Goal: Task Accomplishment & Management: Use online tool/utility

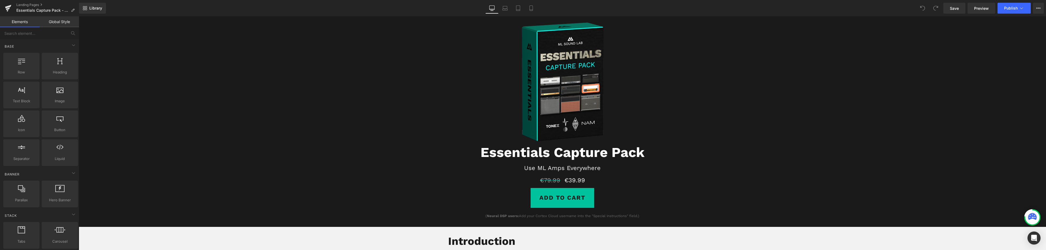
scroll to position [27, 0]
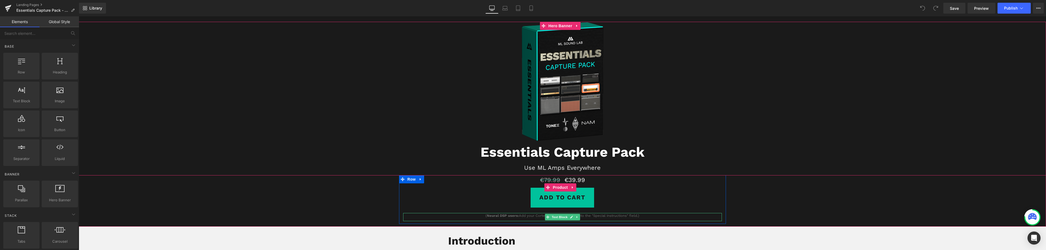
click at [497, 217] on strong "Neural DSP users:" at bounding box center [503, 216] width 32 height 4
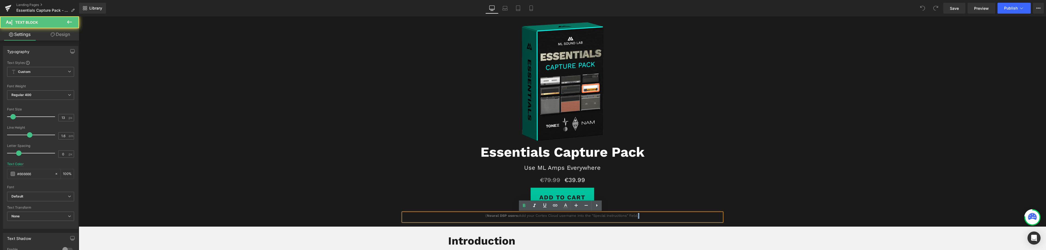
click at [635, 216] on p "( Neural DSP users: Add your Cortex Cloud username into the "Special instructio…" at bounding box center [562, 216] width 319 height 6
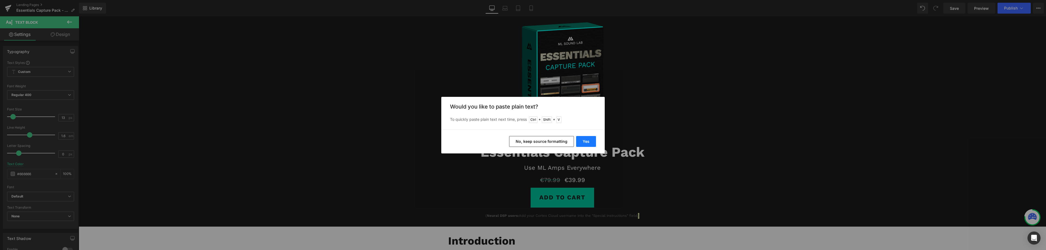
click at [588, 140] on button "Yes" at bounding box center [586, 141] width 20 height 11
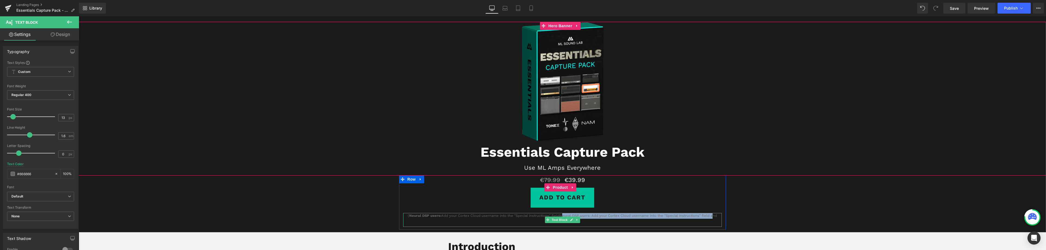
drag, startPoint x: 709, startPoint y: 217, endPoint x: 562, endPoint y: 215, distance: 147.3
click at [559, 215] on p "( Neural DSP users: Add your Cortex Cloud username into the "Special instructio…" at bounding box center [562, 218] width 319 height 11
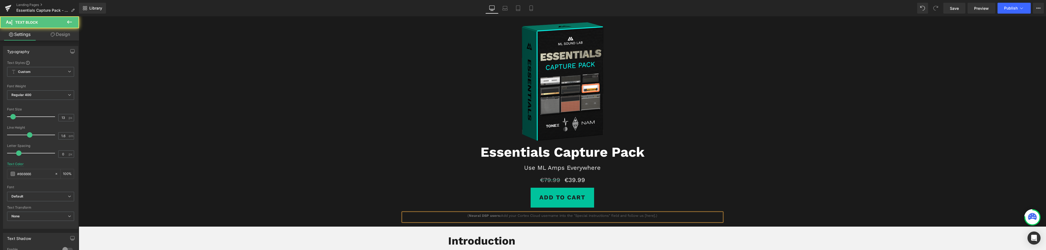
click at [654, 217] on p "( Neural DSP users: Add your Cortex Cloud username into the "Special instructio…" at bounding box center [562, 216] width 319 height 6
click at [645, 217] on p "( Neural DSP users: Add your Cortex Cloud username into the "Special instructio…" at bounding box center [562, 216] width 319 height 6
drag, startPoint x: 653, startPoint y: 216, endPoint x: 645, endPoint y: 216, distance: 7.9
click at [645, 216] on p "( Neural DSP users: Add your Cortex Cloud username into the "Special instructio…" at bounding box center [562, 216] width 319 height 6
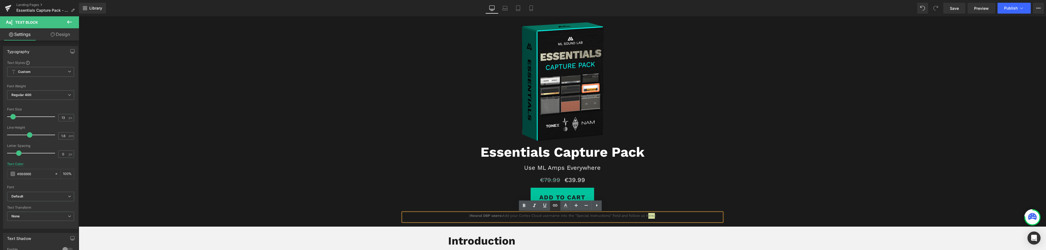
click at [553, 205] on icon at bounding box center [555, 205] width 7 height 7
click at [635, 227] on input "text" at bounding box center [653, 227] width 84 height 14
paste input "[URL][DOMAIN_NAME]"
type input "[URL][DOMAIN_NAME]"
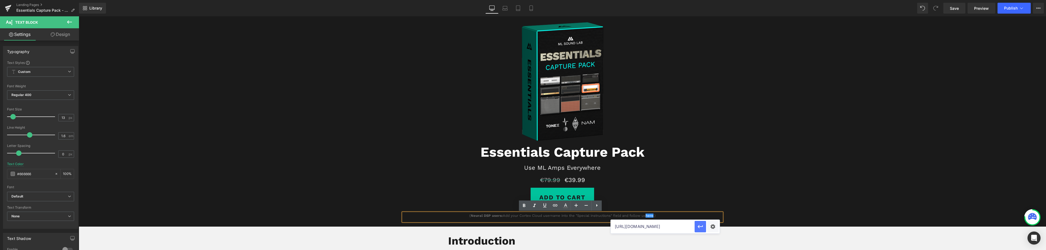
click at [699, 226] on icon "button" at bounding box center [700, 227] width 7 height 7
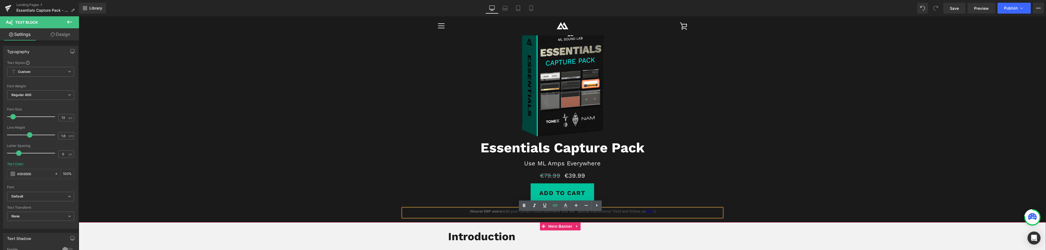
scroll to position [27, 0]
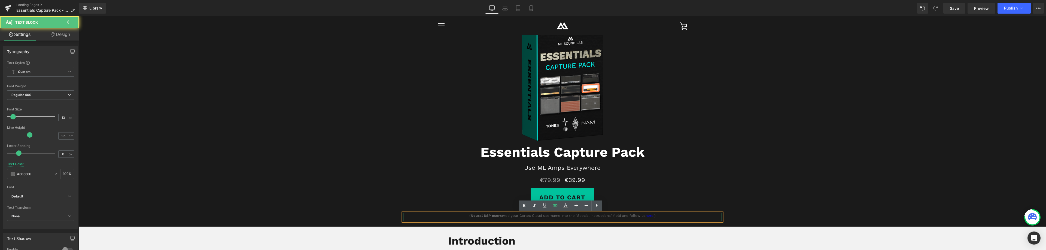
click at [475, 218] on p "( Neural DSP users: Add your Cortex Cloud username into the "Special instructio…" at bounding box center [562, 216] width 319 height 6
click at [694, 180] on div "€79.99 €39.99" at bounding box center [562, 180] width 319 height 10
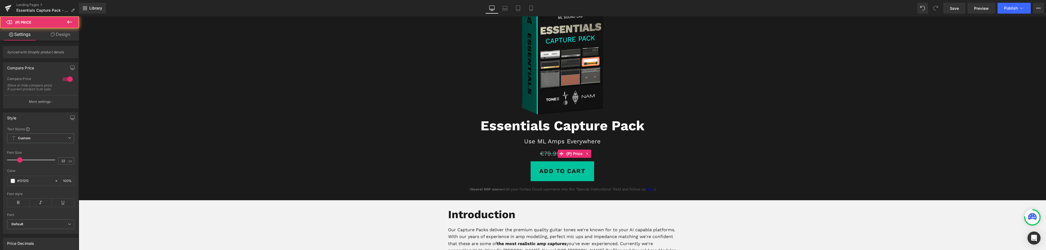
scroll to position [54, 0]
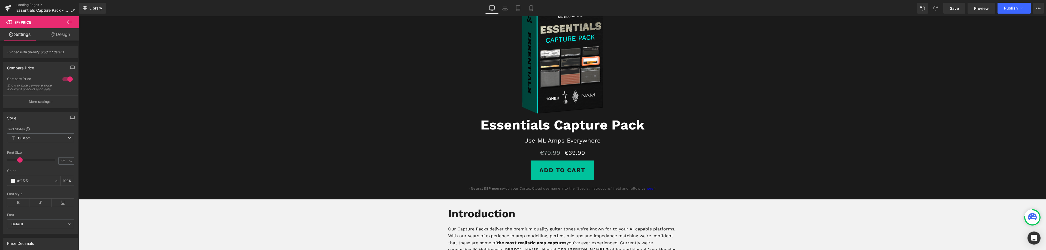
click at [611, 190] on p "( Neural DSP users: Add your Cortex Cloud username into the "Special instructio…" at bounding box center [562, 189] width 319 height 6
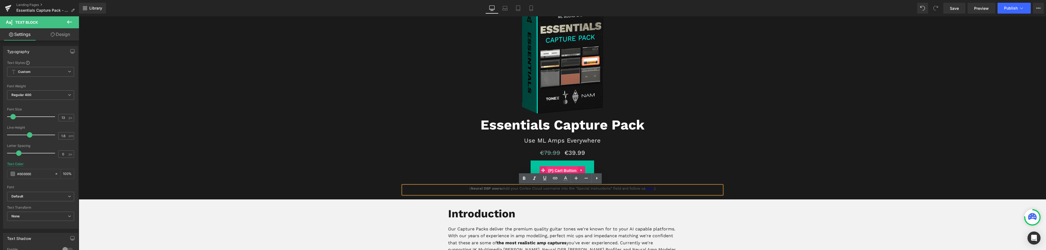
click at [563, 169] on span "(P) Cart Button" at bounding box center [562, 171] width 31 height 8
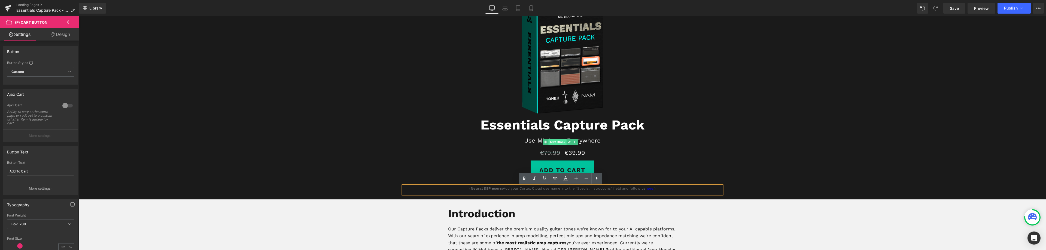
click at [557, 141] on span "Text Block" at bounding box center [557, 142] width 18 height 7
click at [590, 142] on p "Use ML Amps Everywhere" at bounding box center [562, 141] width 967 height 10
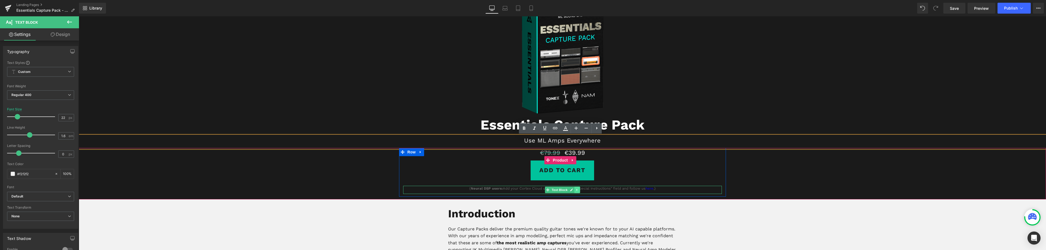
click at [575, 189] on icon at bounding box center [576, 189] width 3 height 3
click at [572, 190] on icon at bounding box center [573, 189] width 3 height 3
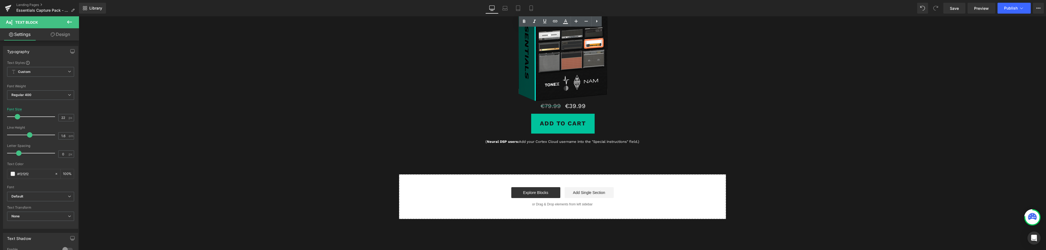
scroll to position [1932, 0]
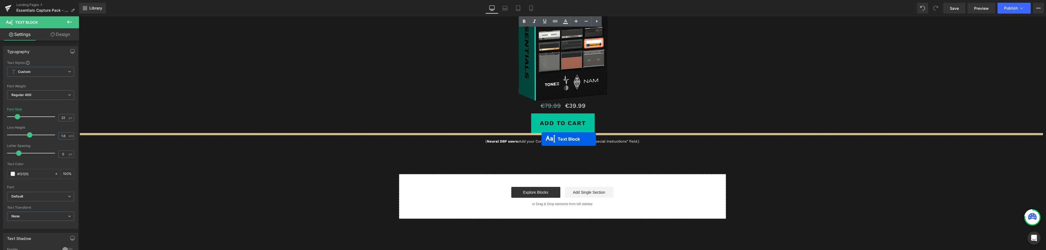
drag, startPoint x: 545, startPoint y: 43, endPoint x: 541, endPoint y: 139, distance: 96.2
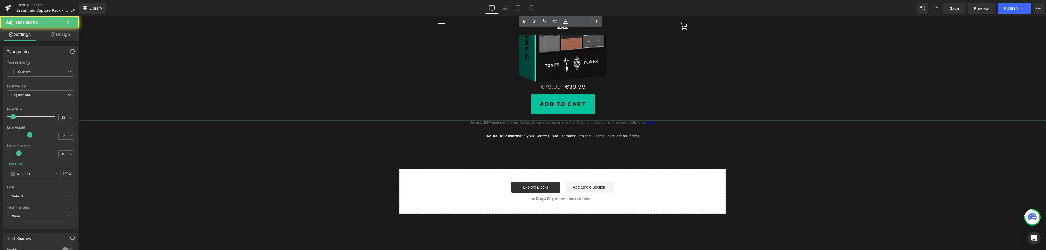
scroll to position [1913, 0]
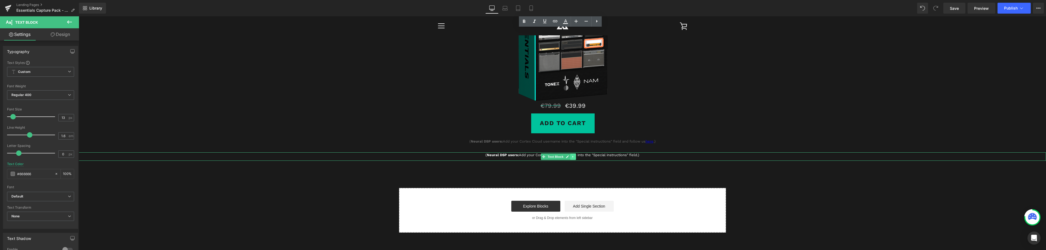
click at [573, 156] on icon at bounding box center [572, 156] width 3 height 3
click at [575, 158] on icon at bounding box center [575, 156] width 3 height 3
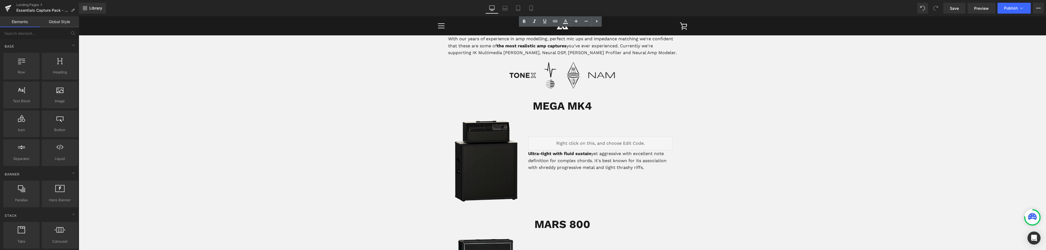
scroll to position [142, 0]
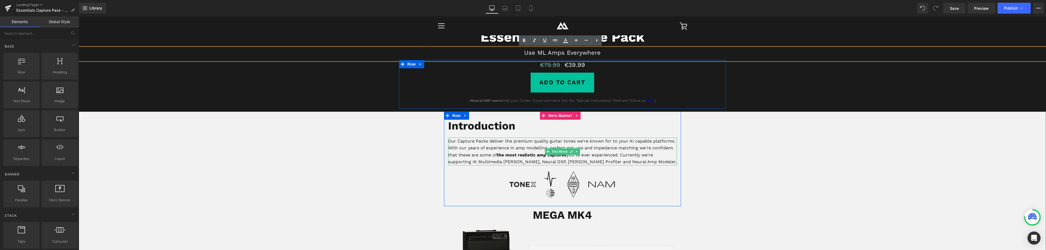
click at [515, 161] on p "Our Capture Packs deliver the premium quality guitar tones we're known for to y…" at bounding box center [562, 152] width 229 height 28
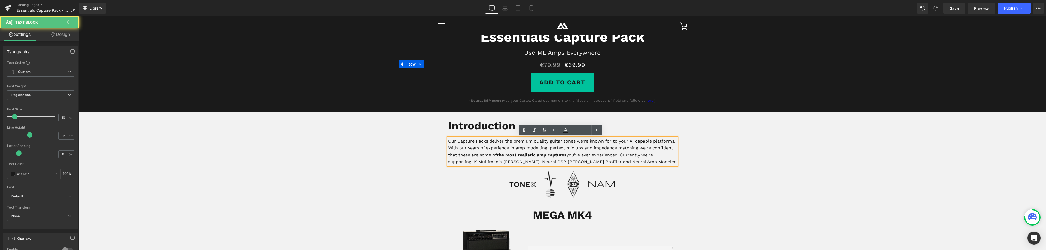
click at [514, 161] on p "Our Capture Packs deliver the premium quality guitar tones we're known for to y…" at bounding box center [562, 152] width 229 height 28
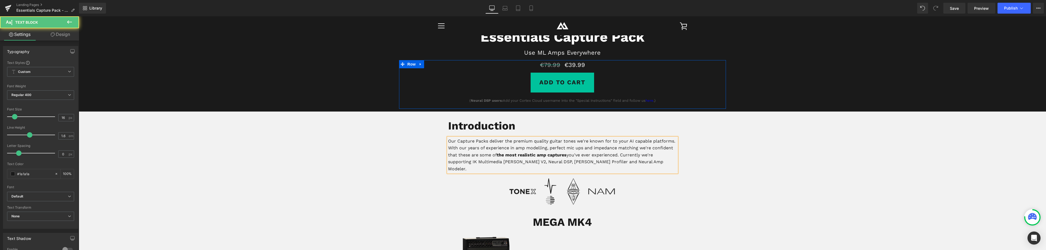
click at [582, 163] on p "Our Capture Packs deliver the premium quality guitar tones we're known for to y…" at bounding box center [562, 155] width 229 height 35
click at [583, 161] on p "Our Capture Packs deliver the premium quality guitar tones we're known for to y…" at bounding box center [562, 155] width 229 height 35
drag, startPoint x: 593, startPoint y: 161, endPoint x: 551, endPoint y: 163, distance: 42.3
click at [551, 163] on p "Our Capture Packs deliver the premium quality guitar tones we're known for to y…" at bounding box center [562, 155] width 229 height 35
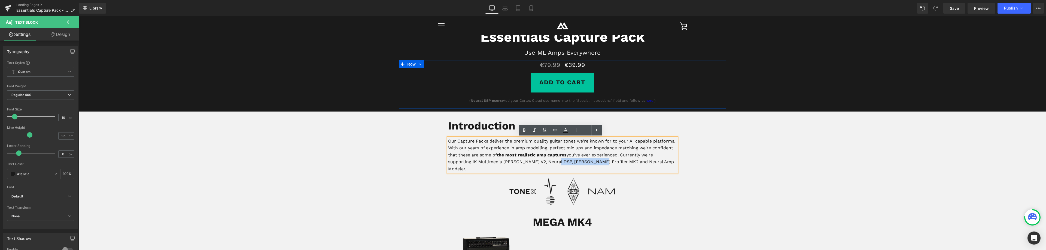
copy p "[PERSON_NAME] Profiler MK2"
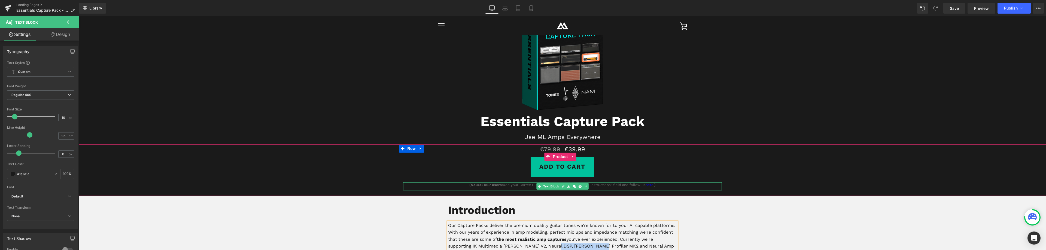
scroll to position [33, 0]
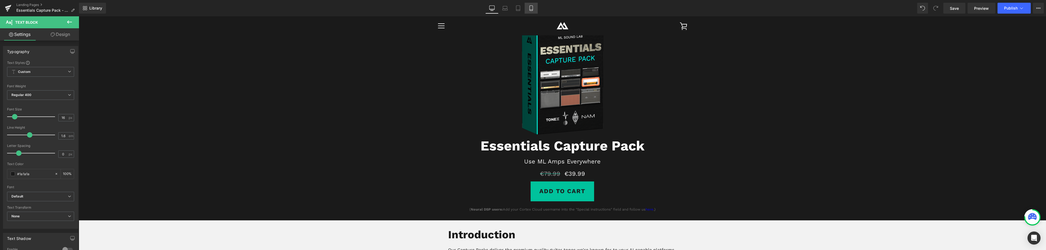
click at [533, 8] on icon at bounding box center [530, 7] width 5 height 5
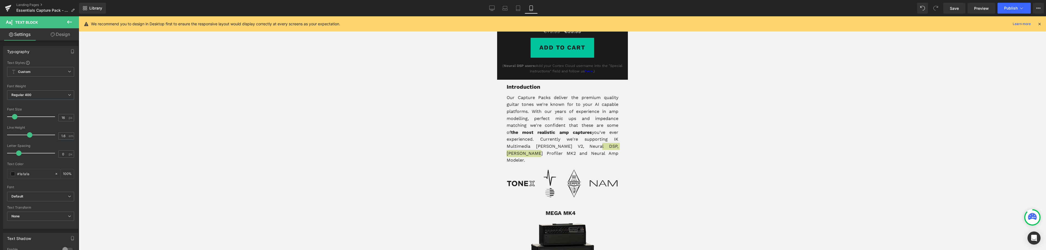
scroll to position [123, 0]
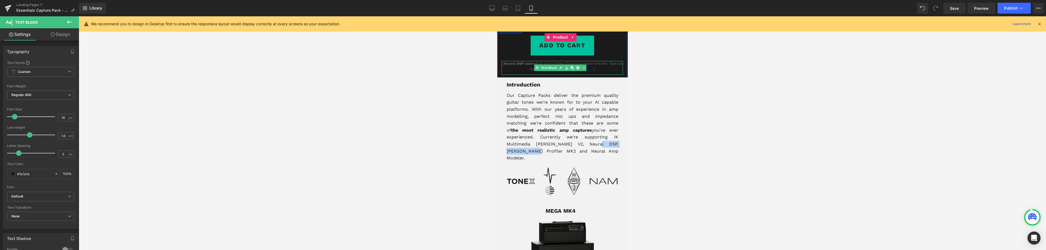
click at [531, 65] on strong "Neural DSP users:" at bounding box center [519, 64] width 32 height 4
click at [62, 118] on input "13" at bounding box center [64, 117] width 10 height 7
type input "12"
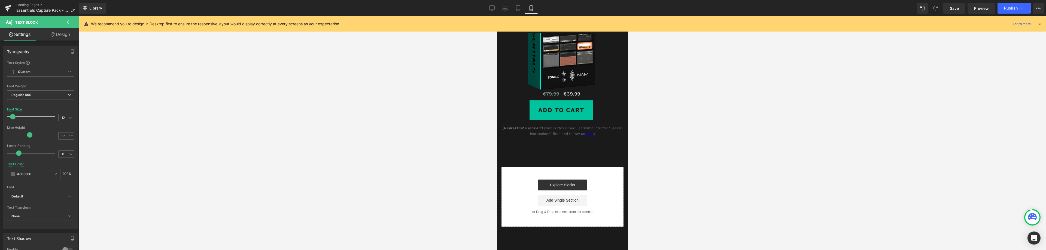
scroll to position [1975, 0]
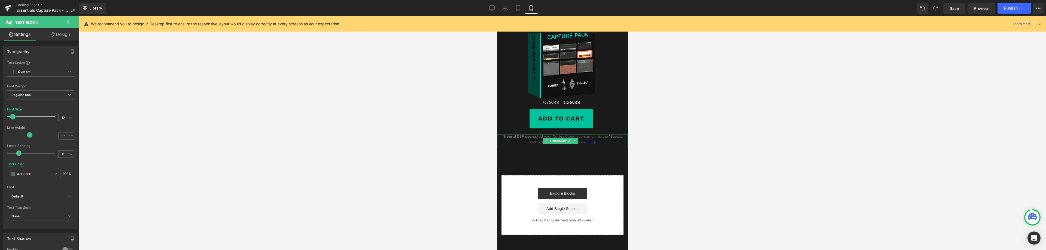
click at [583, 135] on div at bounding box center [562, 134] width 131 height 1
click at [62, 117] on input "13" at bounding box center [64, 117] width 10 height 7
type input "12"
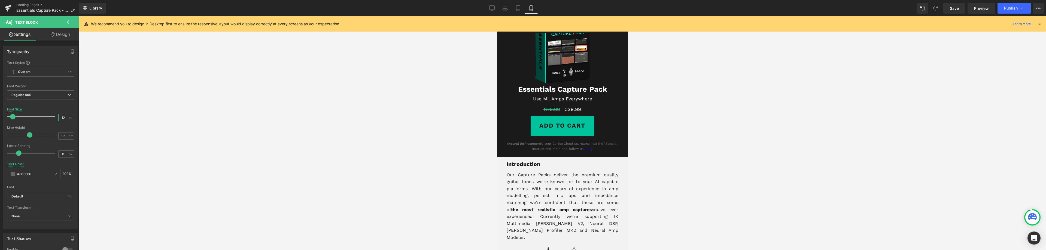
scroll to position [0, 0]
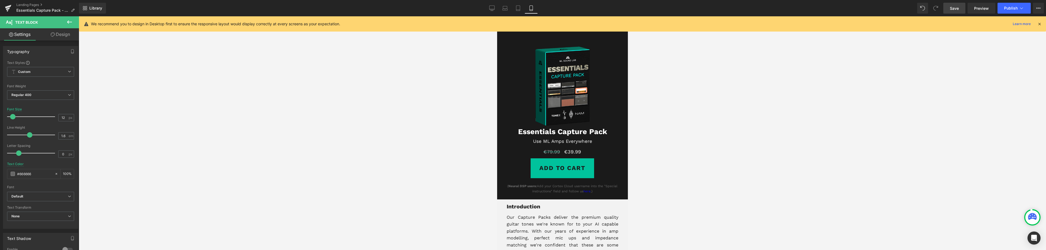
click at [954, 8] on span "Save" at bounding box center [954, 8] width 9 height 6
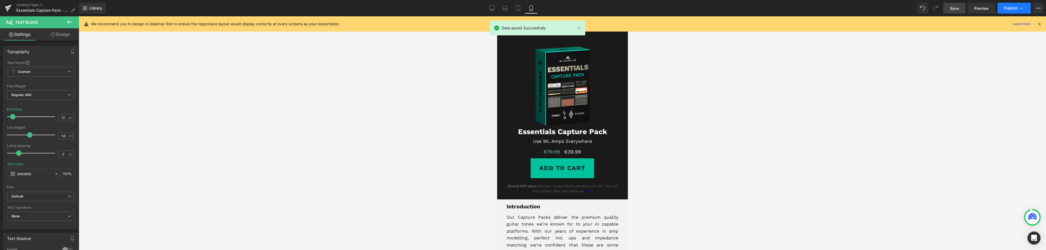
click at [1012, 7] on span "Publish" at bounding box center [1011, 8] width 14 height 4
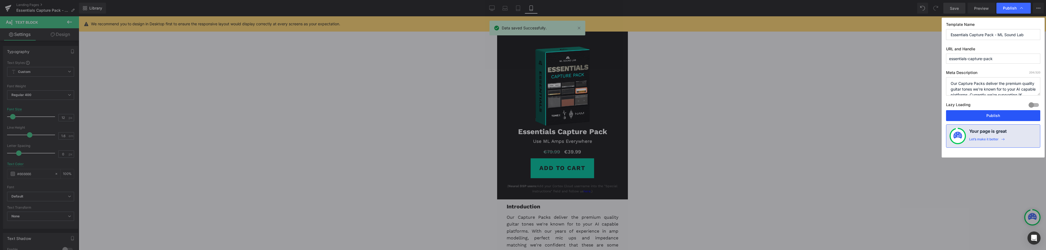
click at [997, 115] on button "Publish" at bounding box center [993, 115] width 94 height 11
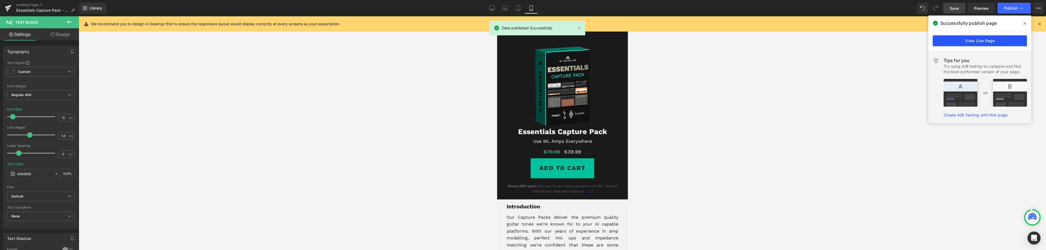
click at [974, 43] on link "View Live Page" at bounding box center [979, 40] width 94 height 11
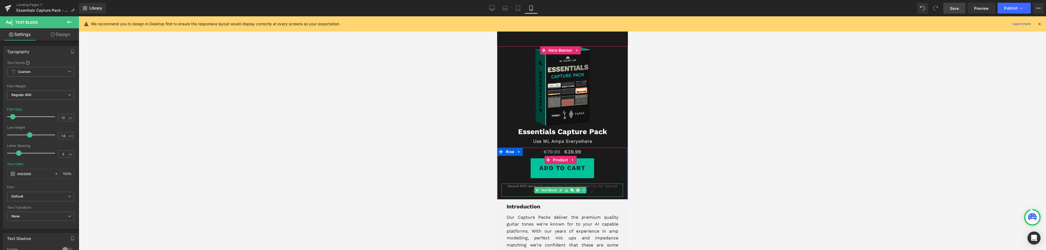
click at [517, 186] on strong "Neural DSP users:" at bounding box center [522, 186] width 29 height 4
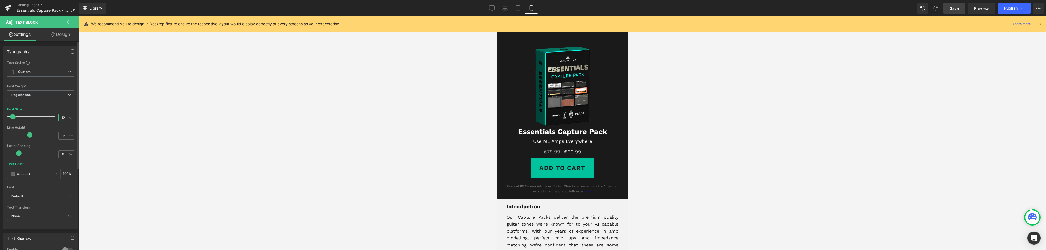
click at [60, 117] on input "12" at bounding box center [64, 117] width 10 height 7
type input "11"
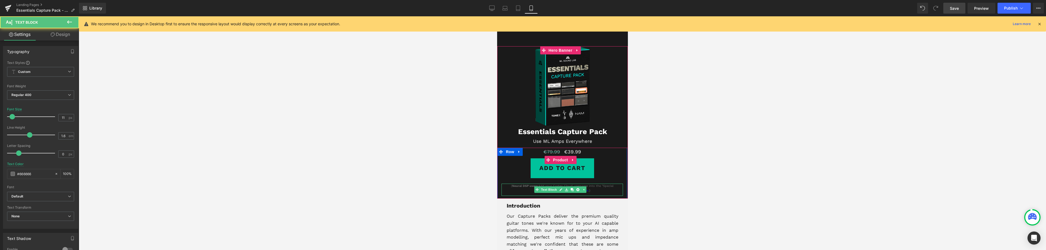
click at [593, 192] on p "( Neural DSP users: Add your Cortex Cloud username into the "Special instructio…" at bounding box center [561, 189] width 121 height 10
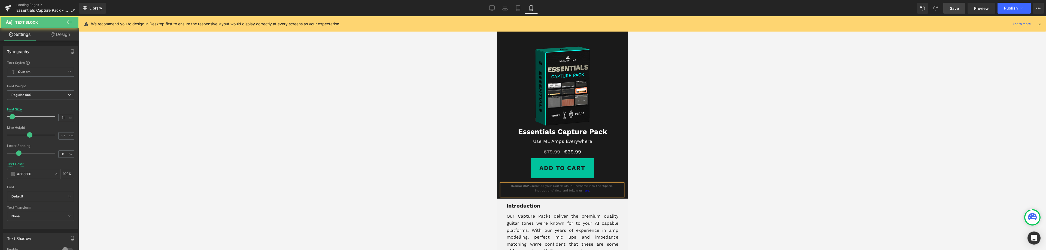
click at [512, 185] on strong "Neural DSP users:" at bounding box center [525, 186] width 26 height 4
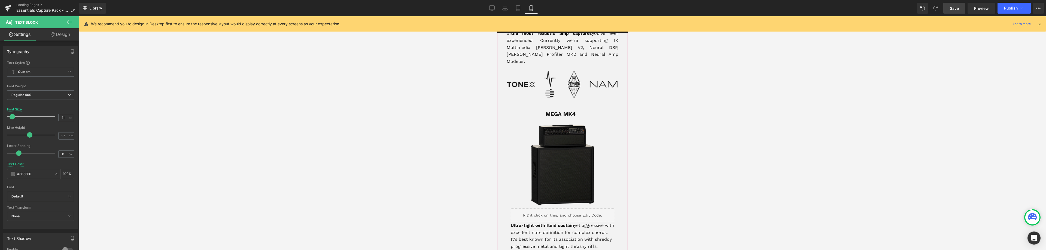
scroll to position [82, 0]
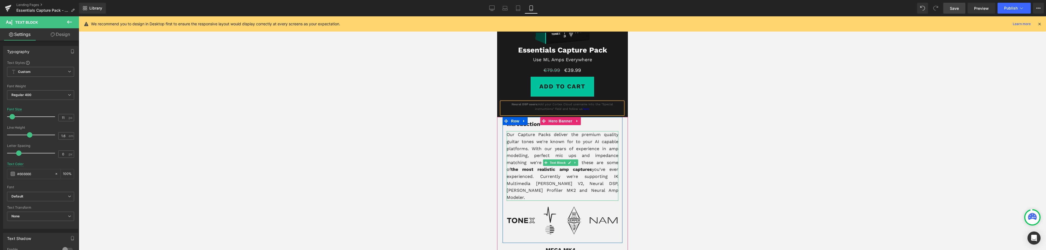
click at [532, 190] on p "Our Capture Packs deliver the premium quality guitar tones we're known for to y…" at bounding box center [562, 166] width 112 height 70
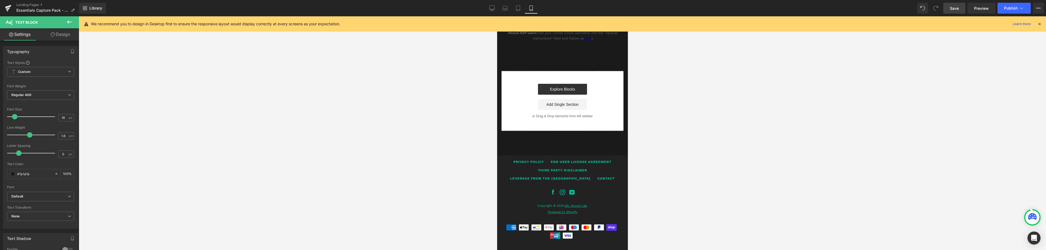
scroll to position [2015, 0]
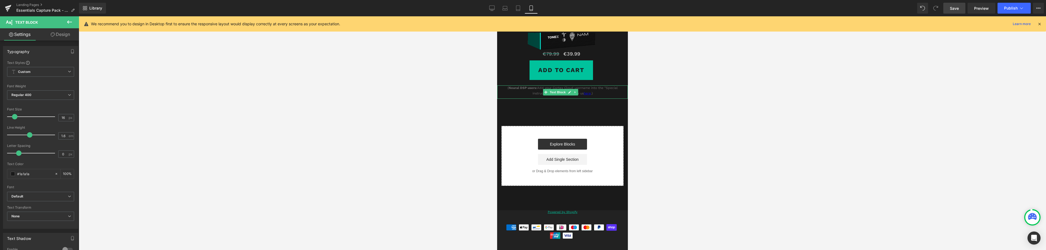
click at [529, 90] on strong "Neural DSP users:" at bounding box center [522, 88] width 29 height 4
click at [62, 118] on input "12" at bounding box center [64, 117] width 10 height 7
type input "11"
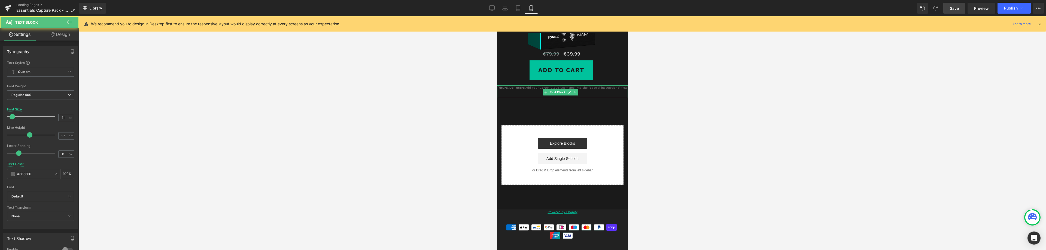
click at [595, 95] on p "( Neural DSP users: Add your Cortex Cloud username into the "Special instructio…" at bounding box center [562, 91] width 131 height 10
click at [501, 90] on strong "Neural DSP users:" at bounding box center [511, 88] width 26 height 4
click at [500, 90] on strong "Neural DSP users:" at bounding box center [511, 88] width 26 height 4
click at [60, 35] on link "Design" at bounding box center [60, 34] width 39 height 12
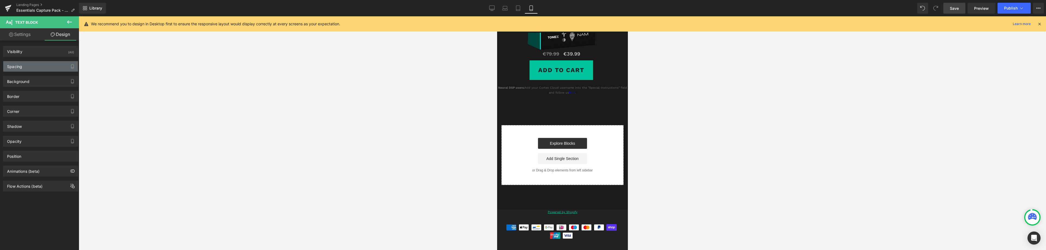
click at [29, 65] on div "Spacing" at bounding box center [40, 66] width 75 height 10
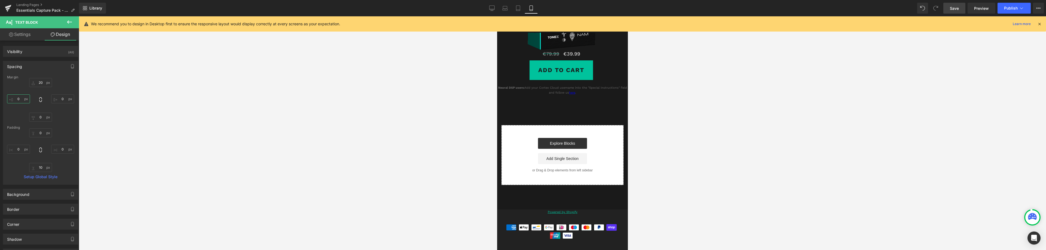
click at [19, 98] on input "0" at bounding box center [18, 98] width 23 height 9
type input "5"
click at [60, 100] on input "0" at bounding box center [62, 98] width 23 height 9
type input "5"
click at [958, 9] on span "Save" at bounding box center [954, 8] width 9 height 6
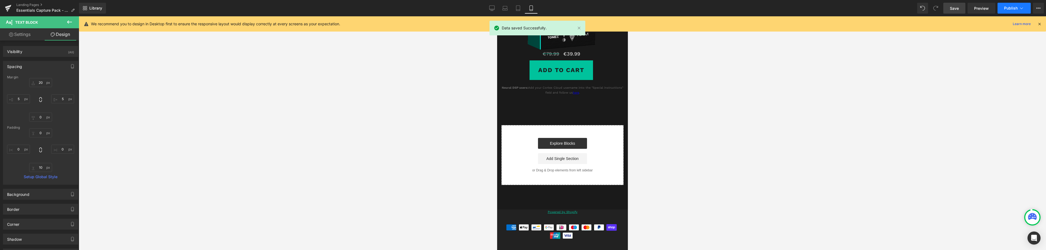
click at [1017, 9] on span "Publish" at bounding box center [1011, 8] width 14 height 4
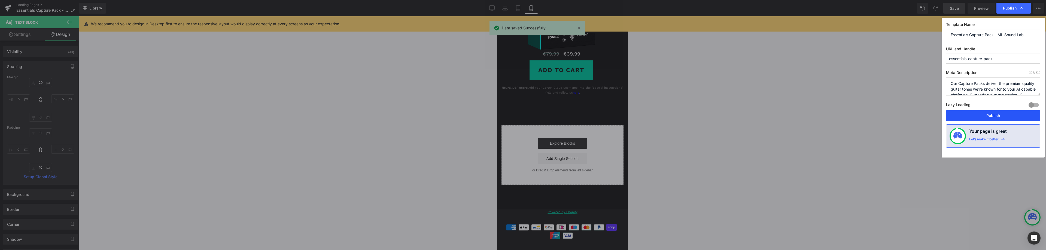
click at [994, 116] on button "Publish" at bounding box center [993, 115] width 94 height 11
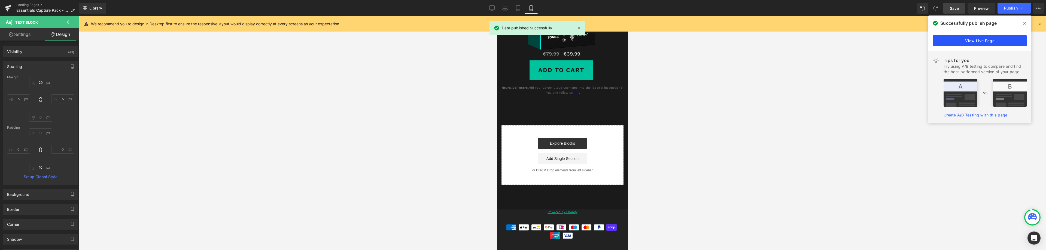
click at [966, 43] on link "View Live Page" at bounding box center [979, 40] width 94 height 11
